Goal: Check status

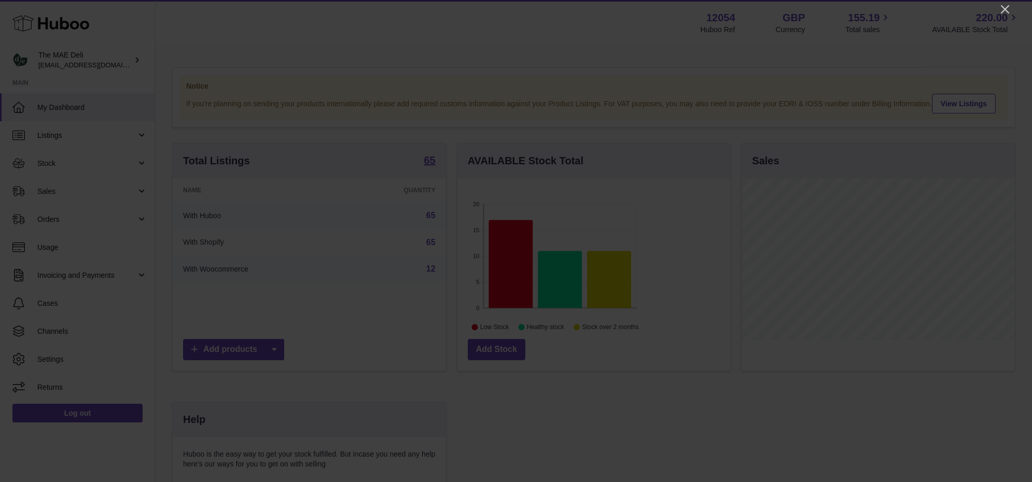
scroll to position [161, 273]
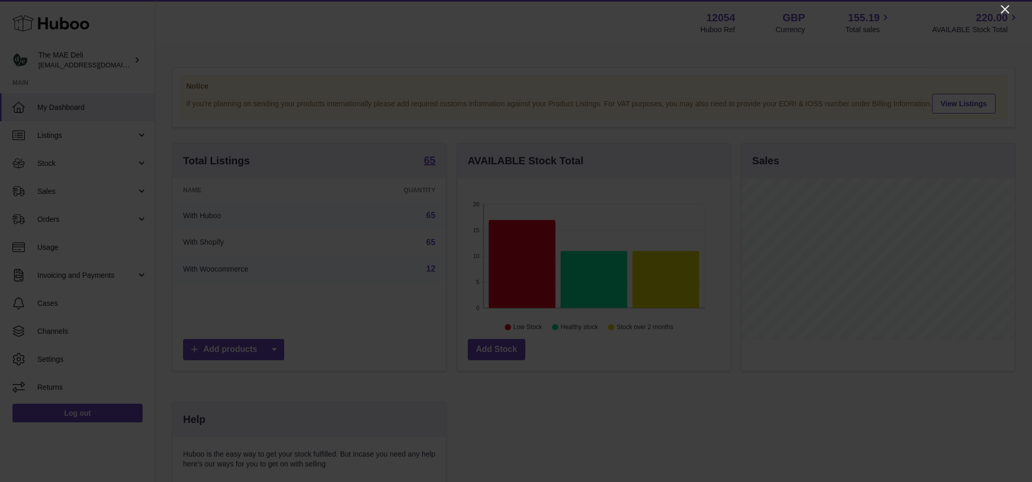
click at [999, 12] on icon "Close" at bounding box center [1005, 9] width 12 height 12
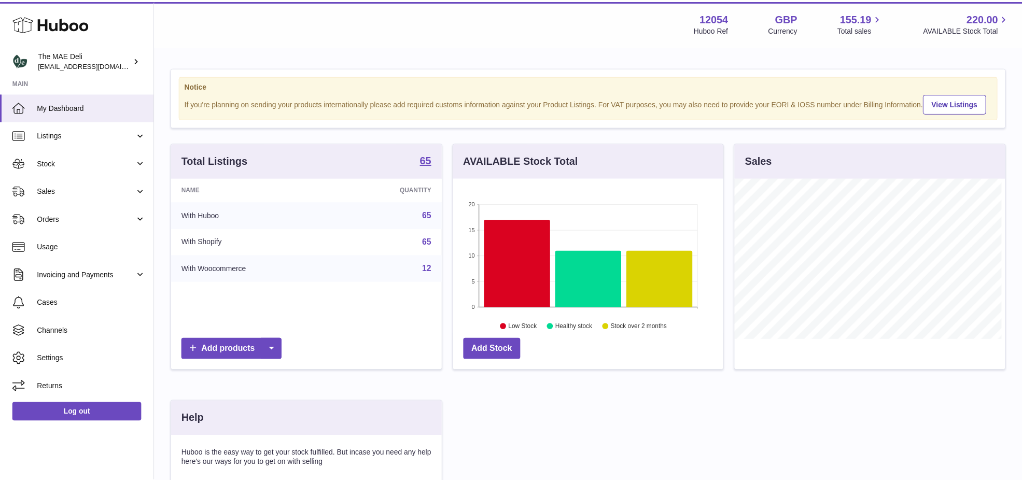
scroll to position [518355, 518247]
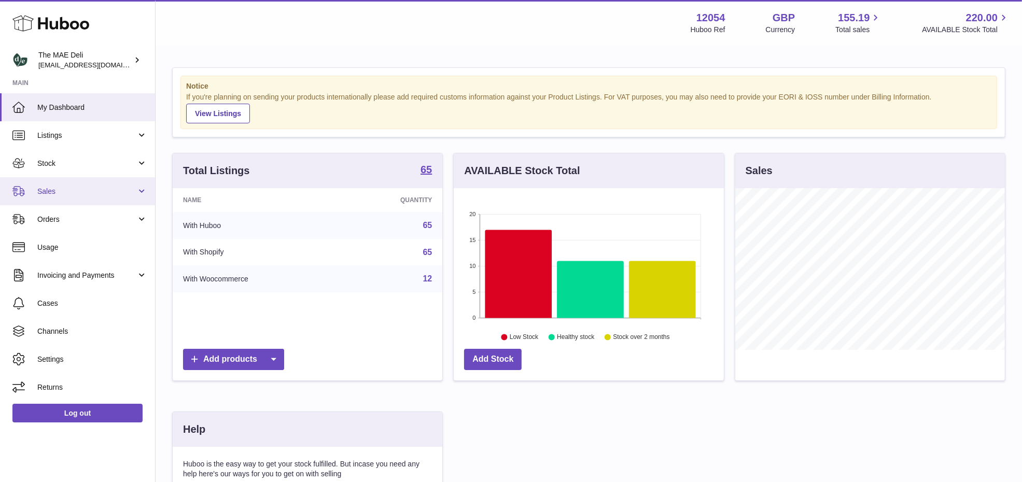
click at [86, 192] on span "Sales" at bounding box center [86, 192] width 99 height 10
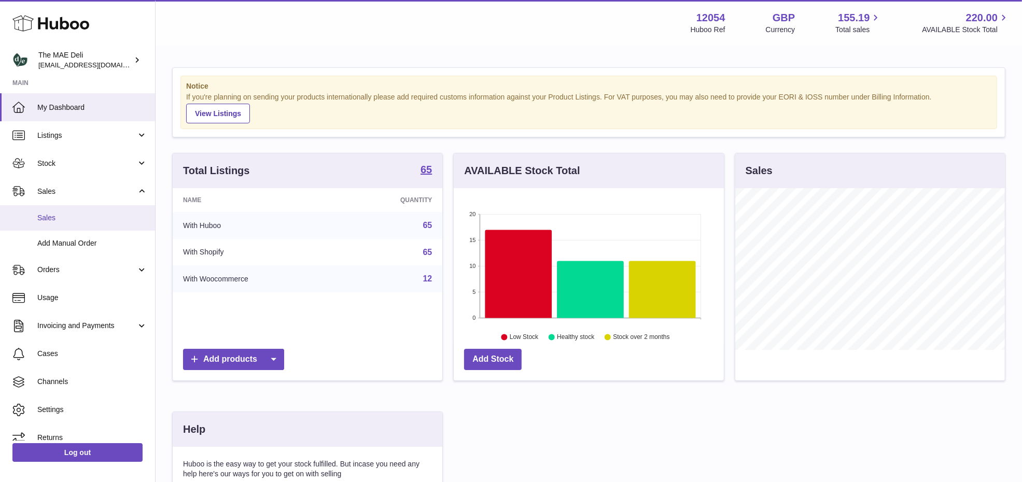
click at [75, 214] on span "Sales" at bounding box center [92, 218] width 110 height 10
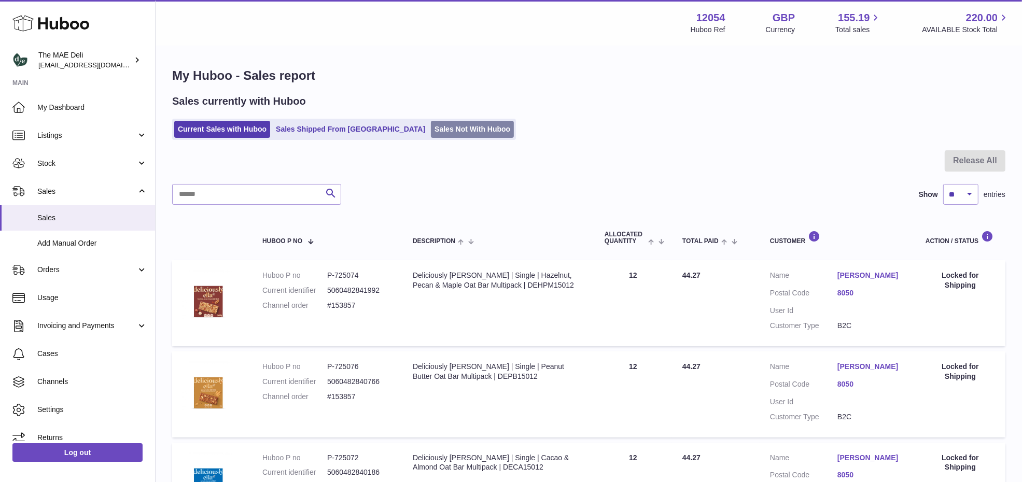
click at [431, 135] on link "Sales Not With Huboo" at bounding box center [472, 129] width 83 height 17
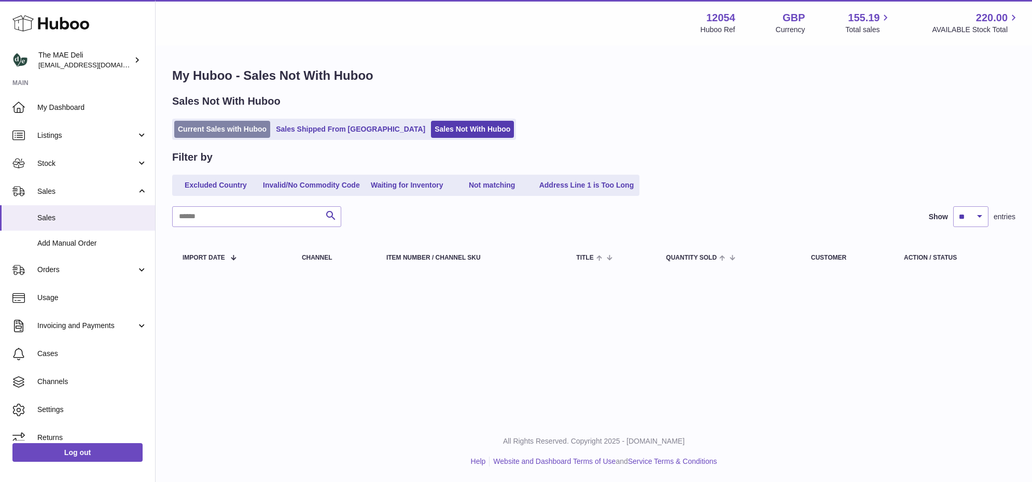
click at [218, 133] on link "Current Sales with Huboo" at bounding box center [222, 129] width 96 height 17
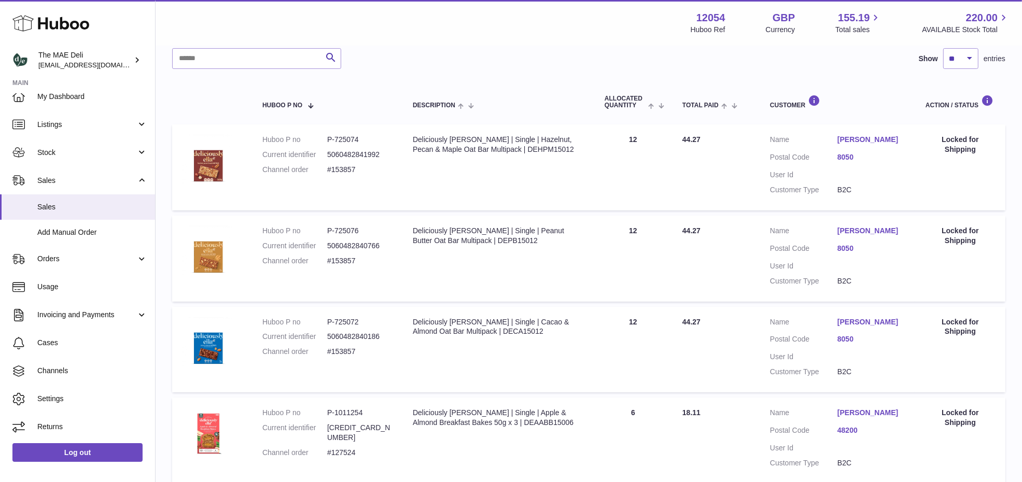
scroll to position [194, 0]
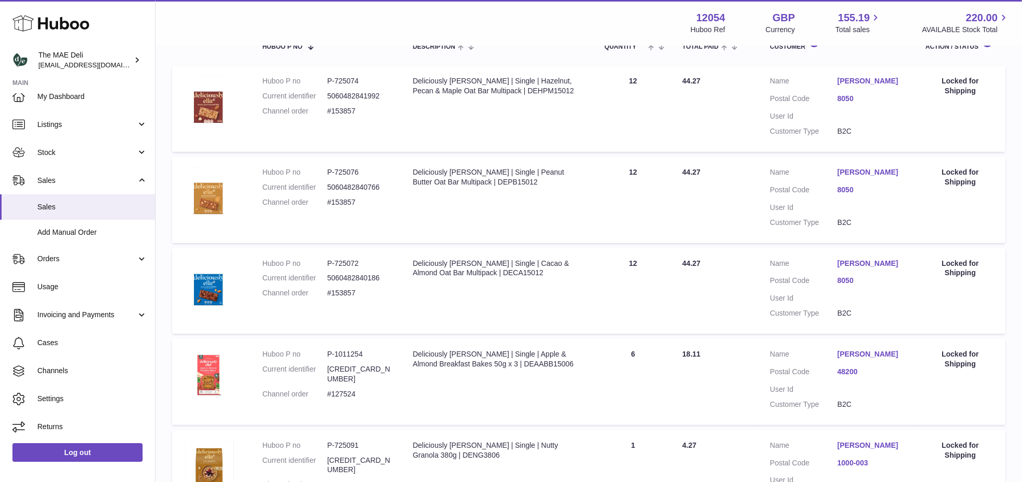
click at [351, 399] on dd "#127524" at bounding box center [359, 394] width 65 height 10
click at [350, 399] on dd "#127524" at bounding box center [359, 394] width 65 height 10
copy dd "127524"
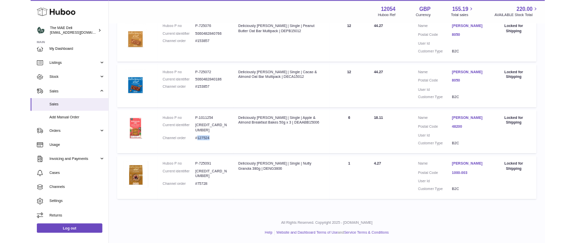
scroll to position [345, 0]
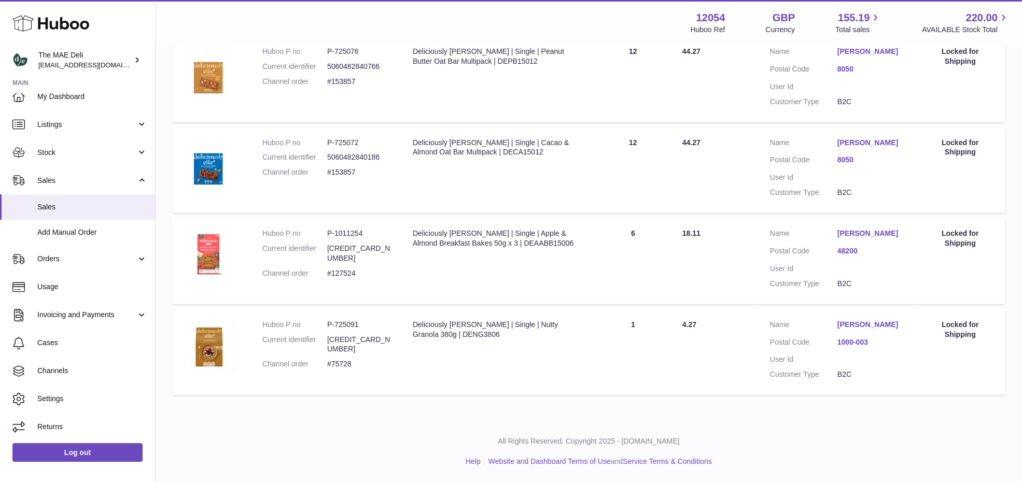
click at [339, 359] on dd "#75728" at bounding box center [359, 364] width 65 height 10
copy dd "75728"
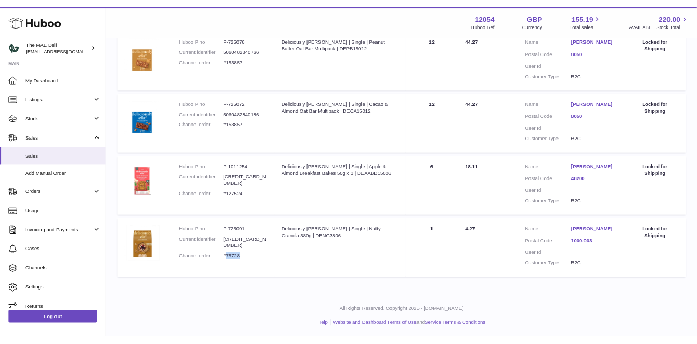
scroll to position [336, 0]
